Goal: Task Accomplishment & Management: Manage account settings

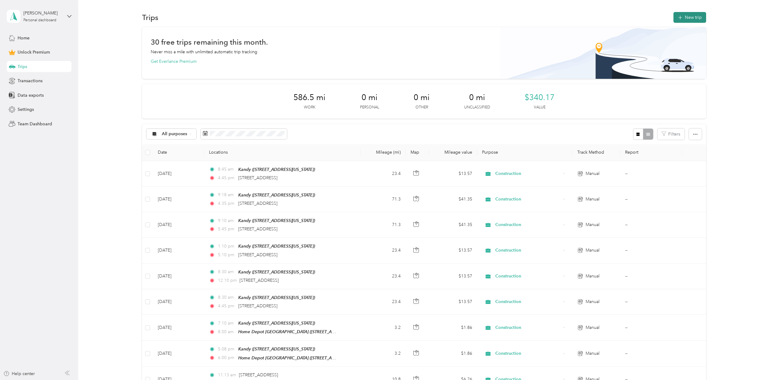
click at [690, 14] on button "New trip" at bounding box center [689, 17] width 33 height 11
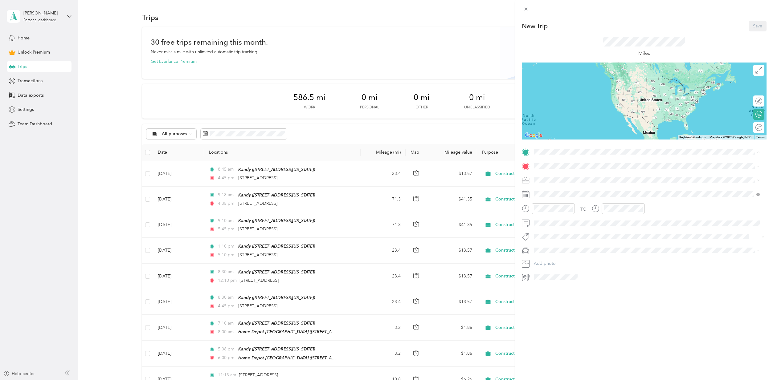
click at [555, 178] on div "Kandy [STREET_ADDRESS][US_STATE]" at bounding box center [576, 180] width 62 height 13
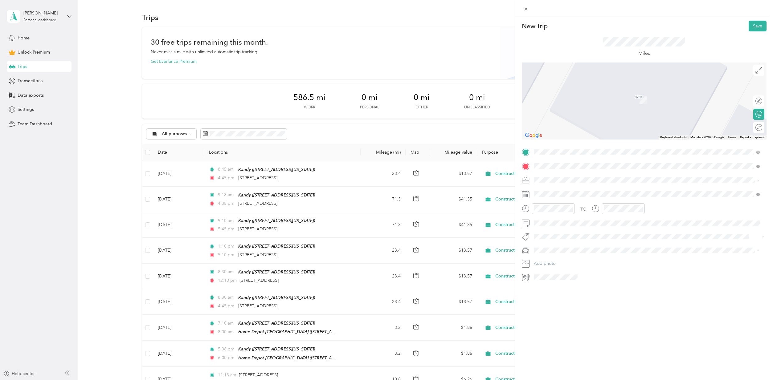
click at [564, 187] on span "[STREET_ADDRESS][US_STATE]" at bounding box center [576, 188] width 62 height 6
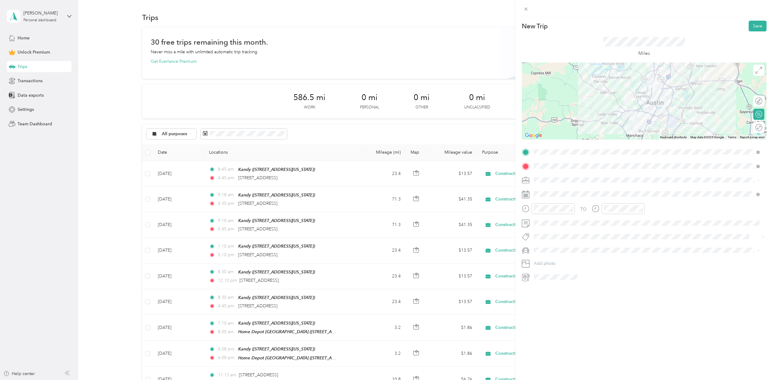
click at [552, 212] on span "Construction" at bounding box center [548, 212] width 25 height 5
click at [546, 260] on div "Toy" at bounding box center [647, 261] width 222 height 6
click at [751, 125] on div "Round trip" at bounding box center [740, 127] width 43 height 6
click at [751, 127] on div at bounding box center [755, 127] width 13 height 6
click at [752, 27] on button "Save" at bounding box center [757, 26] width 18 height 11
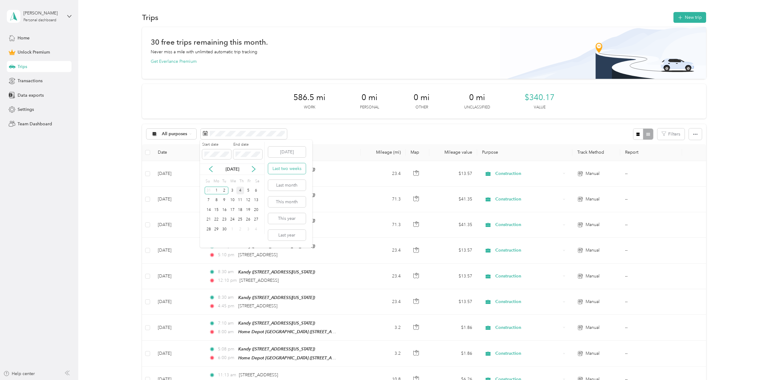
click at [294, 170] on button "Last two weeks" at bounding box center [287, 168] width 38 height 11
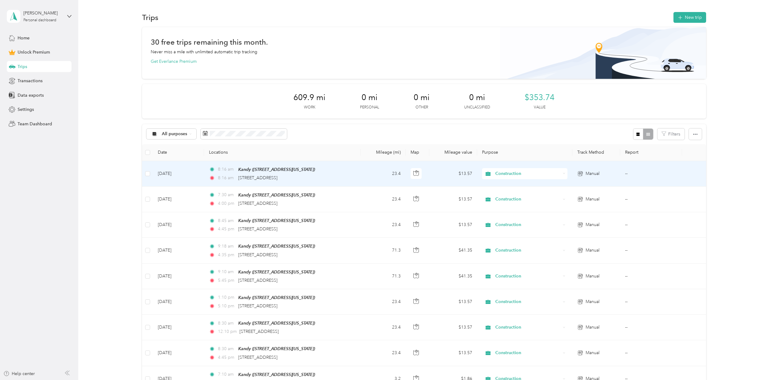
click at [335, 172] on div "8:16 am Kandy ([STREET_ADDRESS][US_STATE])" at bounding box center [273, 169] width 129 height 7
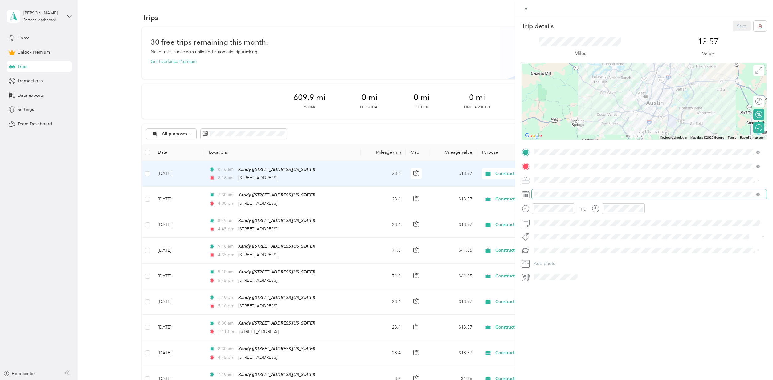
click at [541, 191] on span at bounding box center [648, 194] width 235 height 10
click at [572, 250] on div "3" at bounding box center [570, 250] width 8 height 8
click at [739, 24] on button "Save" at bounding box center [741, 26] width 18 height 11
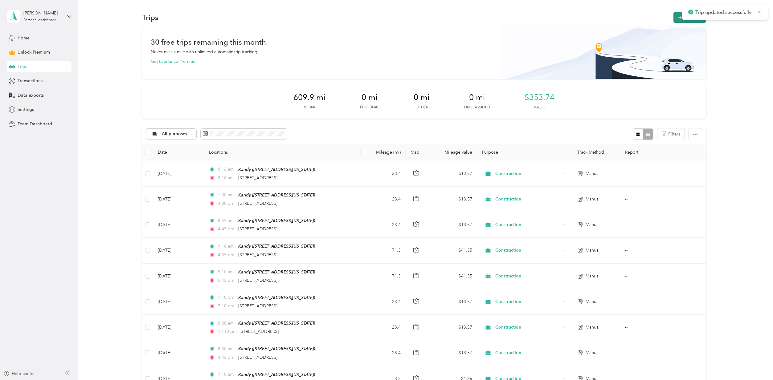
click at [674, 15] on button "New trip" at bounding box center [689, 17] width 33 height 11
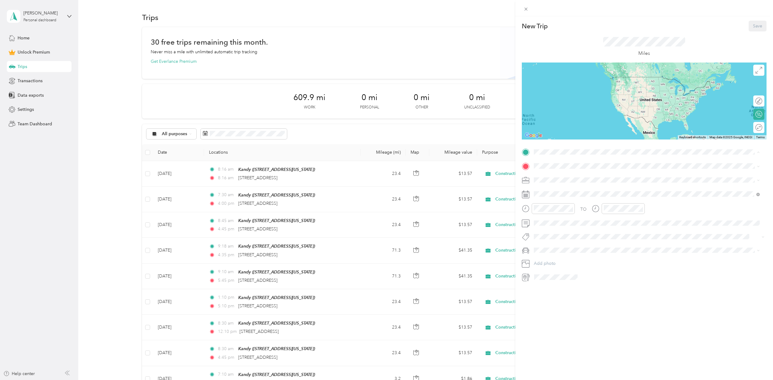
click at [558, 180] on div "Kandy [STREET_ADDRESS][US_STATE]" at bounding box center [576, 180] width 62 height 13
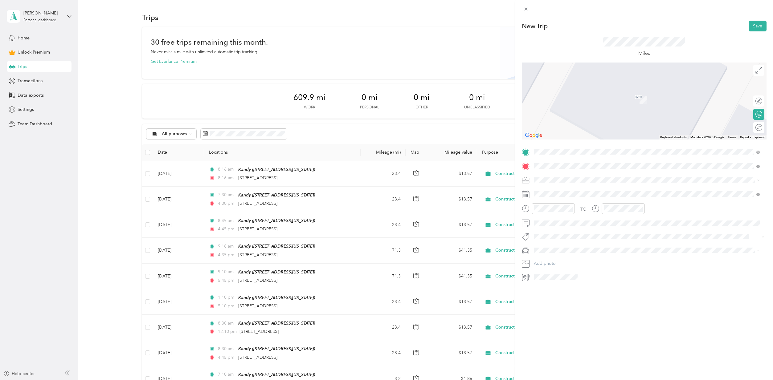
click at [570, 190] on span "[STREET_ADDRESS][US_STATE]" at bounding box center [576, 188] width 62 height 6
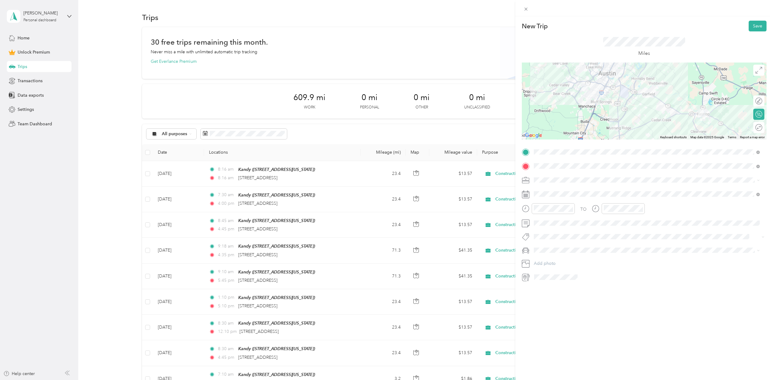
click at [754, 125] on div "Round trip" at bounding box center [758, 127] width 11 height 11
click at [752, 127] on div at bounding box center [755, 127] width 13 height 6
click at [759, 24] on button "Save" at bounding box center [757, 26] width 18 height 11
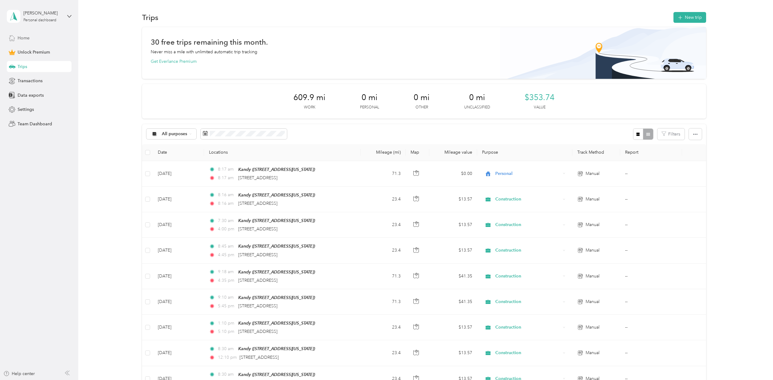
click at [26, 37] on span "Home" at bounding box center [24, 38] width 12 height 6
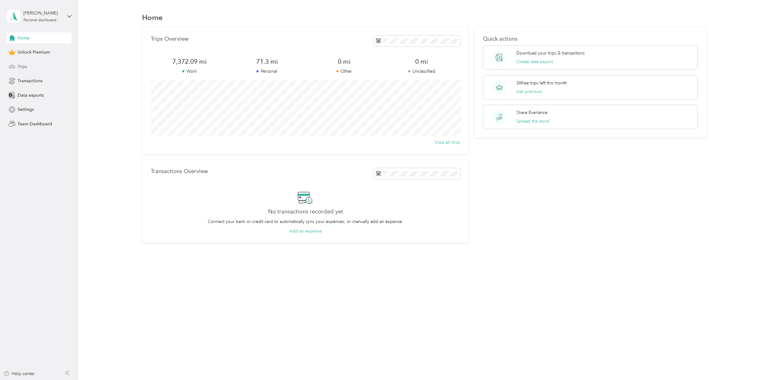
click at [23, 66] on span "Trips" at bounding box center [23, 66] width 10 height 6
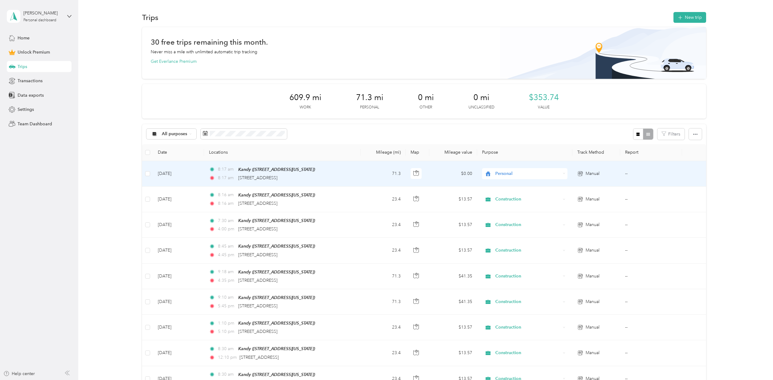
click at [509, 169] on div "Personal" at bounding box center [524, 173] width 85 height 11
click at [514, 205] on span "Construction" at bounding box center [529, 206] width 66 height 6
